Goal: Task Accomplishment & Management: Manage account settings

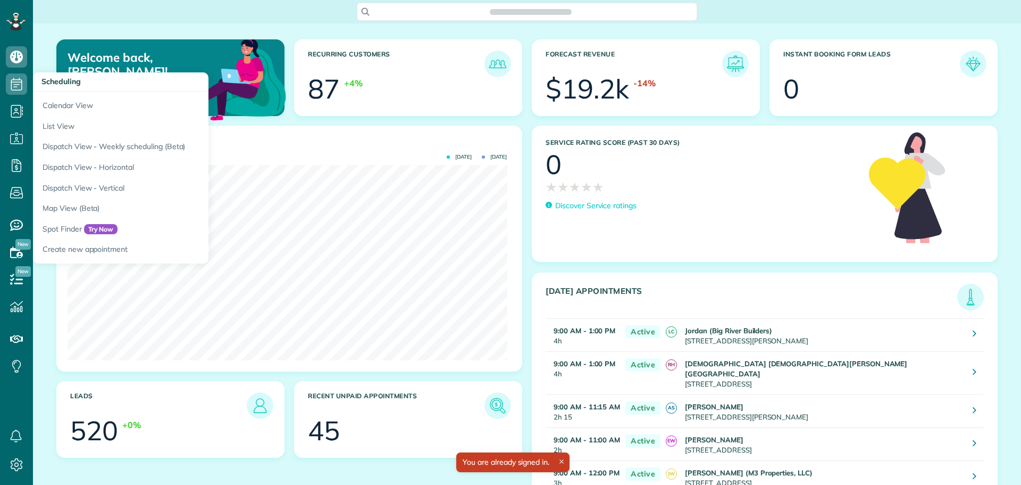
scroll to position [195, 439]
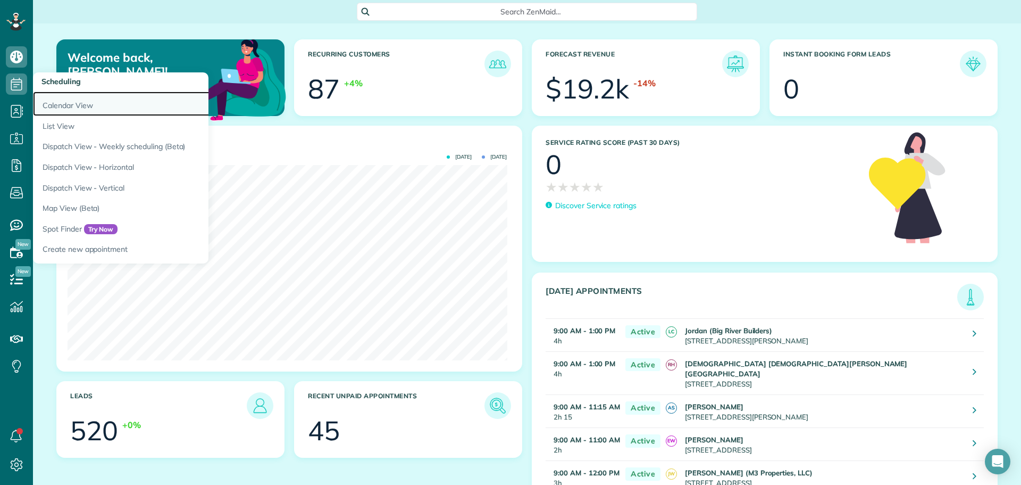
click at [65, 101] on link "Calendar View" at bounding box center [166, 103] width 266 height 24
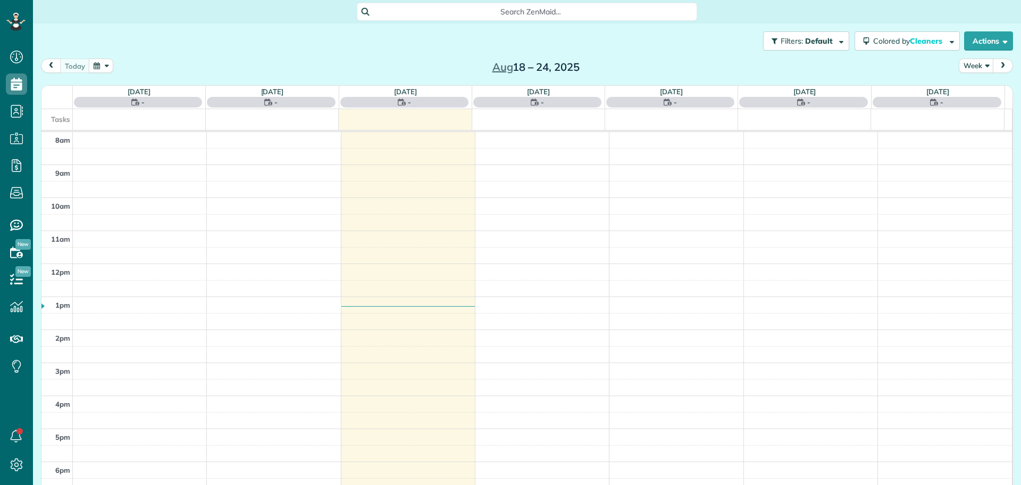
scroll to position [5, 5]
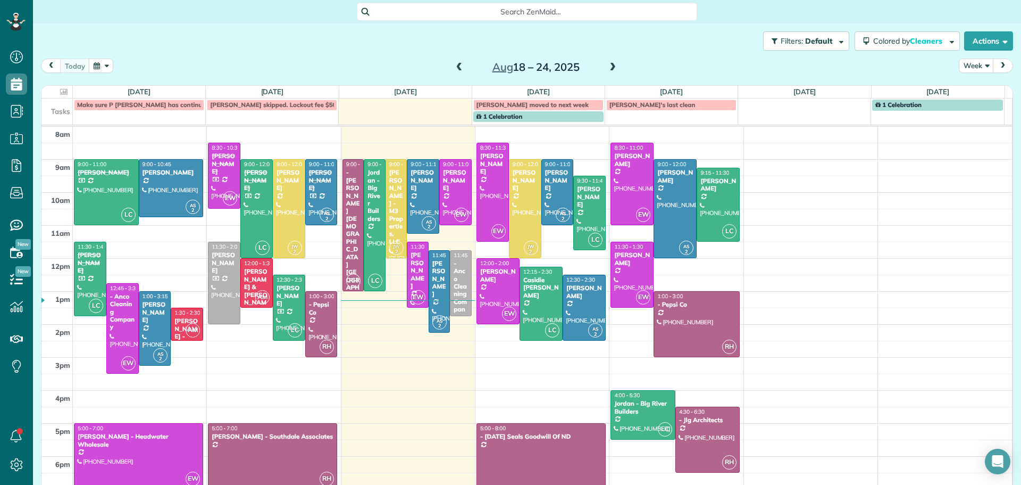
click at [455, 62] on span at bounding box center [460, 68] width 12 height 16
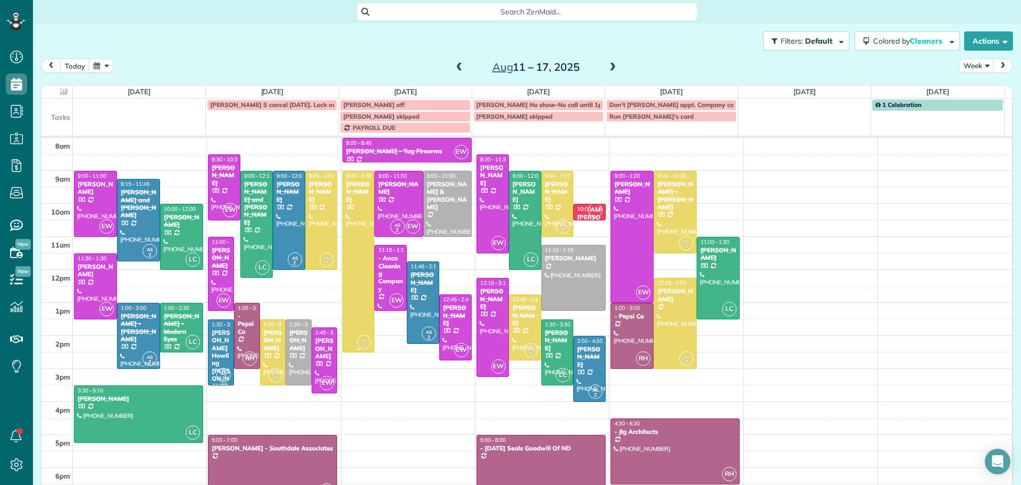
click at [351, 205] on div at bounding box center [358, 261] width 31 height 180
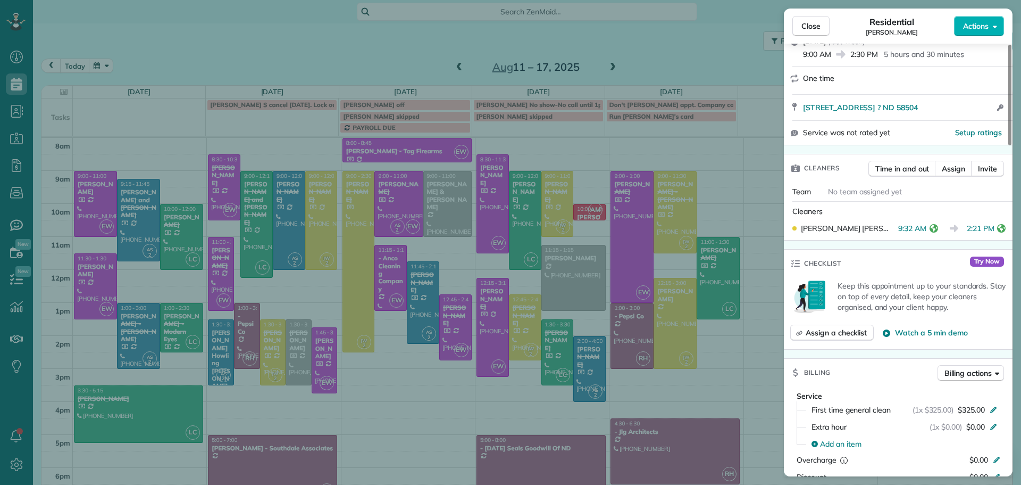
scroll to position [374, 0]
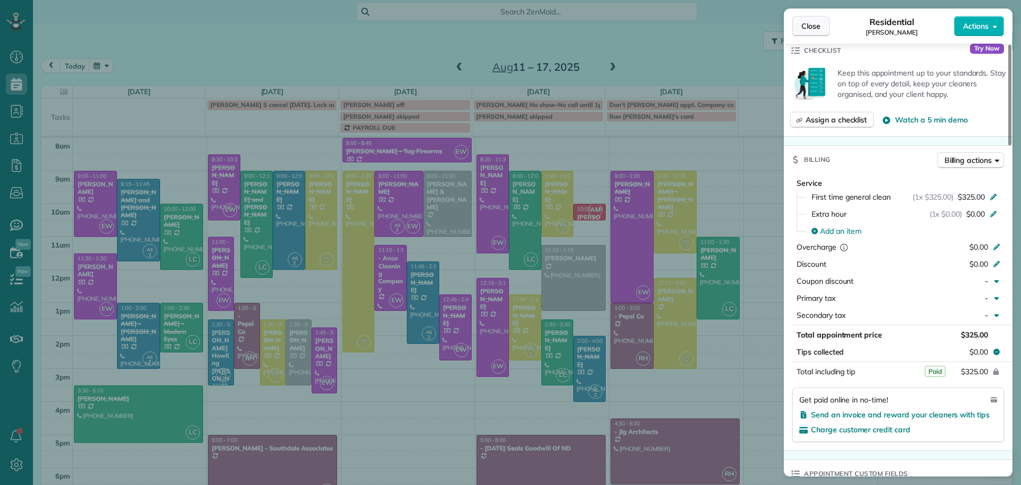
click at [814, 26] on span "Close" at bounding box center [811, 26] width 19 height 11
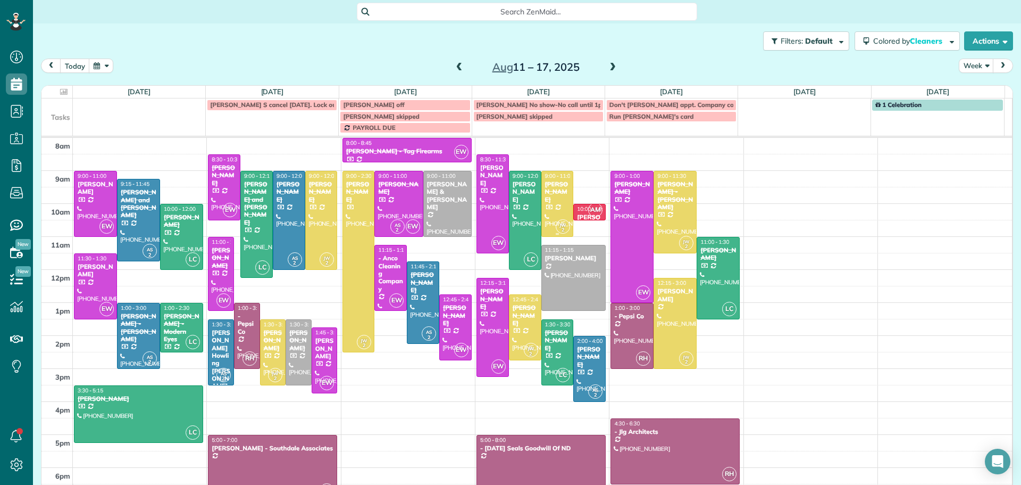
click at [546, 188] on div "Becky Kern" at bounding box center [558, 191] width 26 height 23
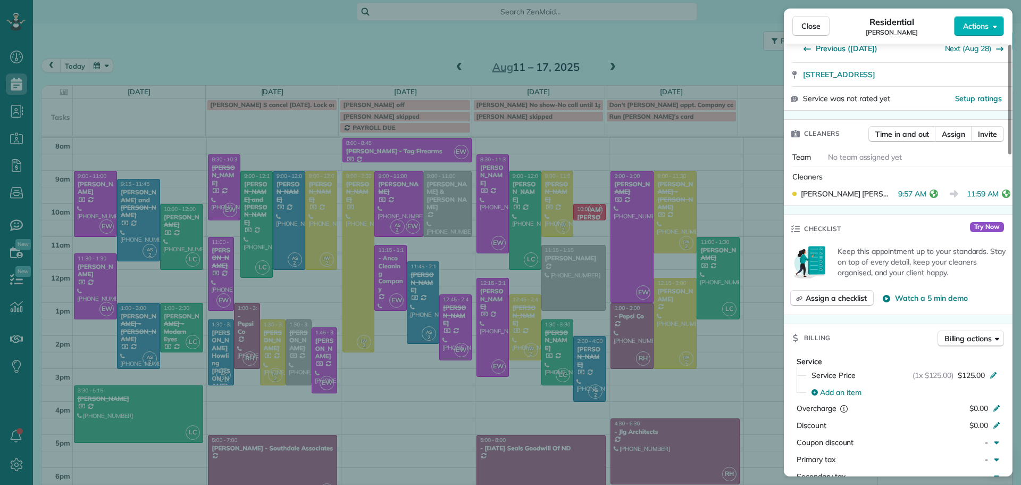
scroll to position [319, 0]
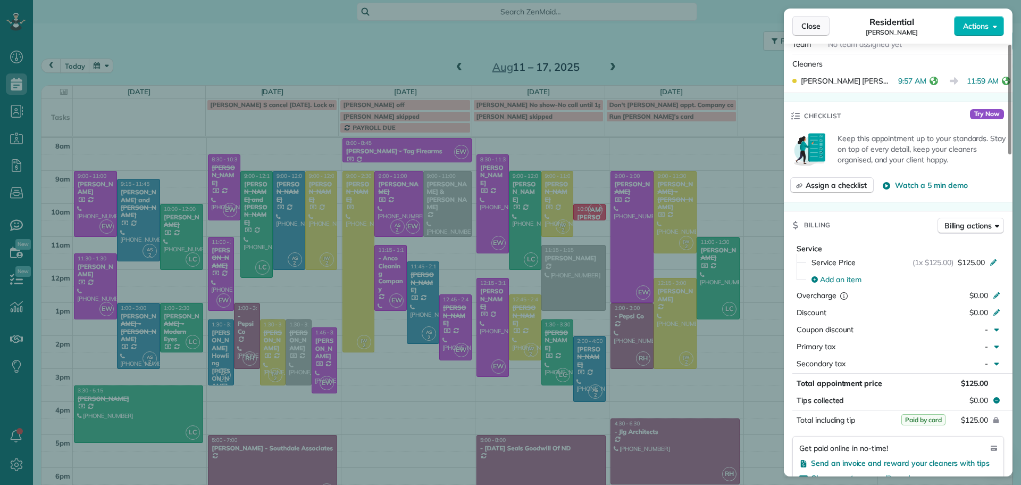
click at [815, 22] on span "Close" at bounding box center [811, 26] width 19 height 11
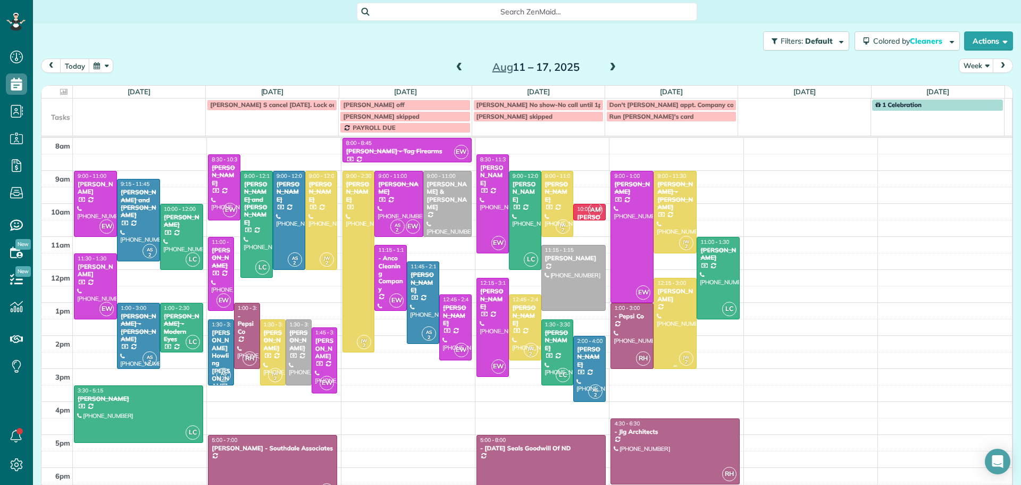
click at [660, 311] on div at bounding box center [675, 323] width 42 height 90
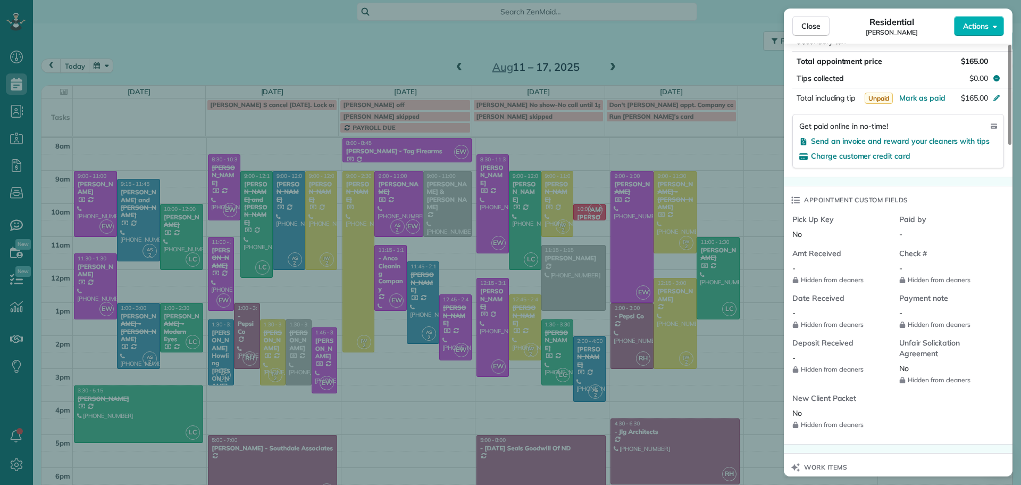
scroll to position [371, 0]
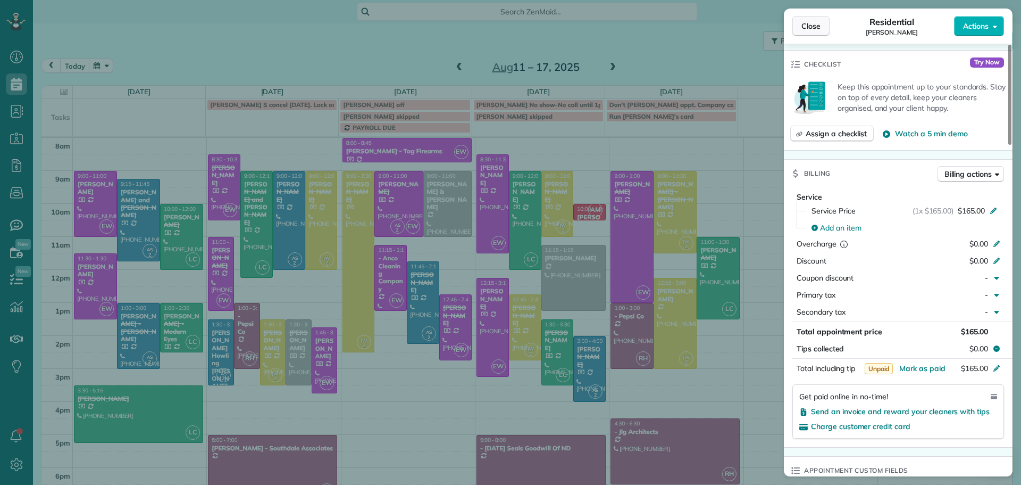
click at [813, 22] on span "Close" at bounding box center [811, 26] width 19 height 11
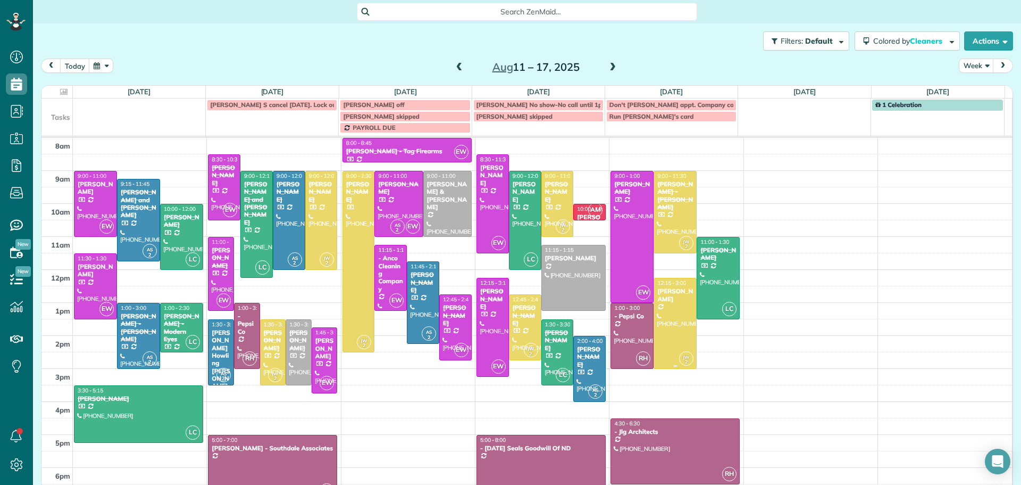
click at [660, 311] on div at bounding box center [675, 323] width 42 height 90
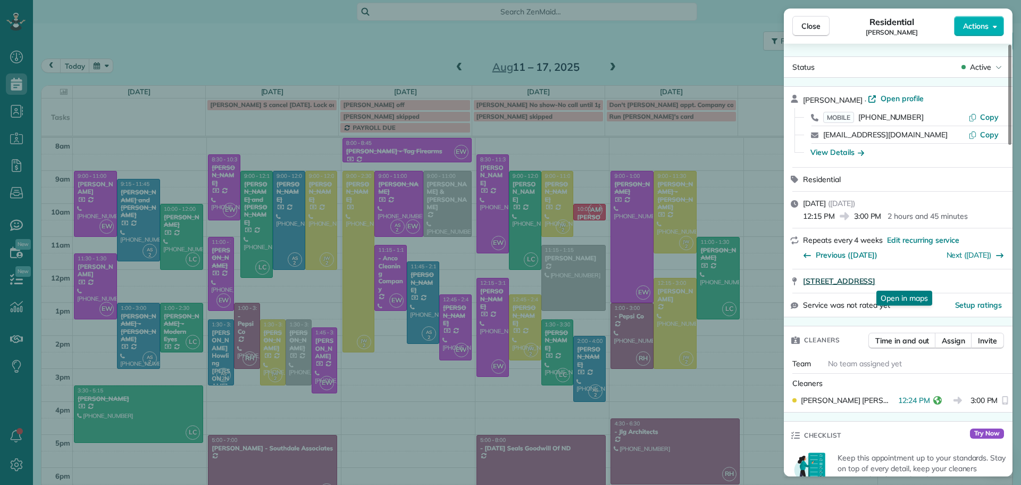
click at [865, 276] on span "1983 East Capitol Avenue Bismarck ND 58501" at bounding box center [839, 281] width 72 height 11
drag, startPoint x: 799, startPoint y: 25, endPoint x: 690, endPoint y: 304, distance: 299.6
click at [799, 25] on button "Close" at bounding box center [810, 26] width 37 height 20
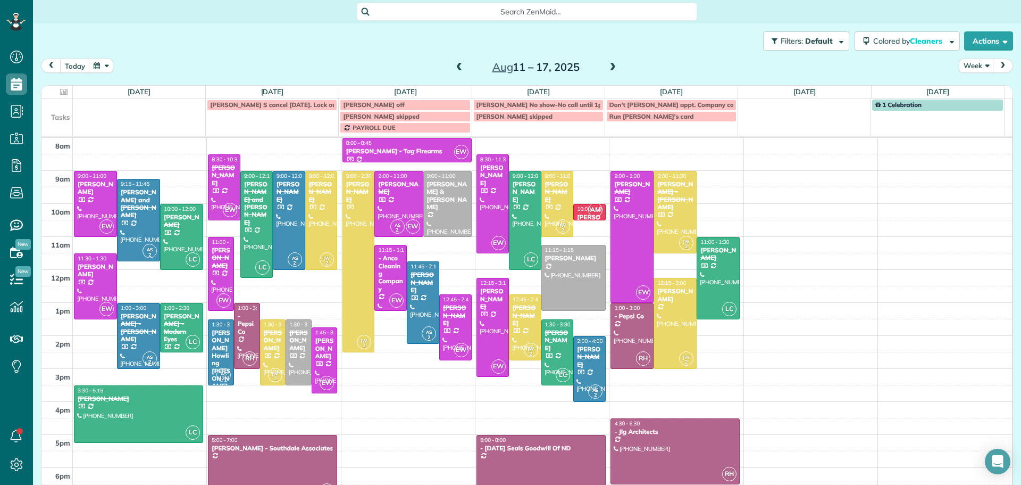
click at [607, 67] on span at bounding box center [613, 68] width 12 height 10
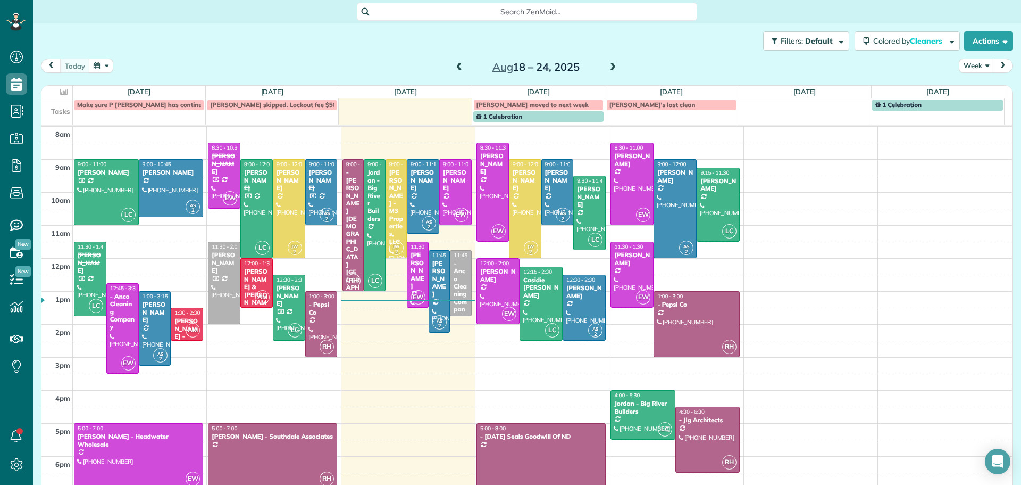
click at [607, 66] on span at bounding box center [613, 68] width 12 height 10
